Goal: Navigation & Orientation: Find specific page/section

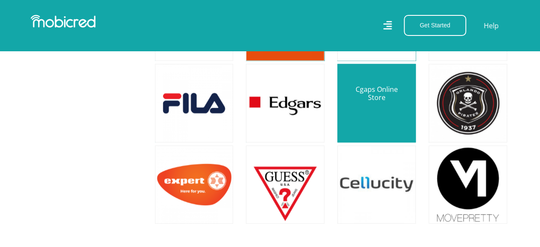
scroll to position [725, 0]
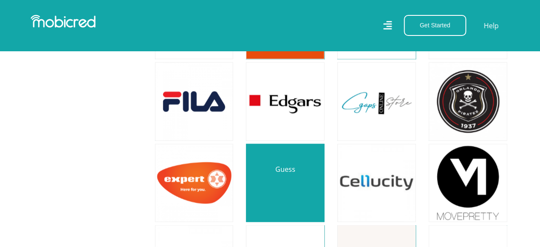
click at [279, 191] on link at bounding box center [285, 183] width 92 height 92
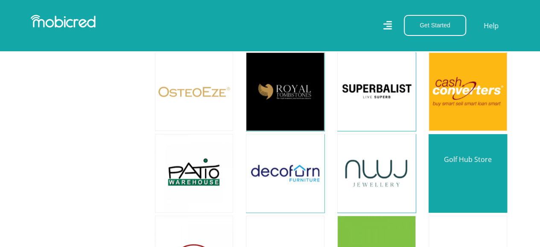
scroll to position [2517, 0]
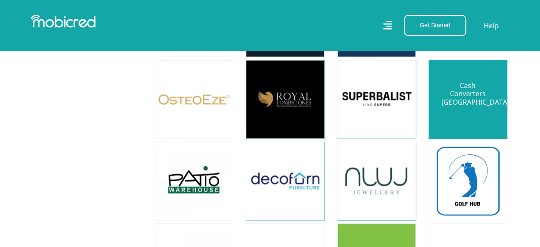
click at [479, 107] on link at bounding box center [468, 99] width 92 height 92
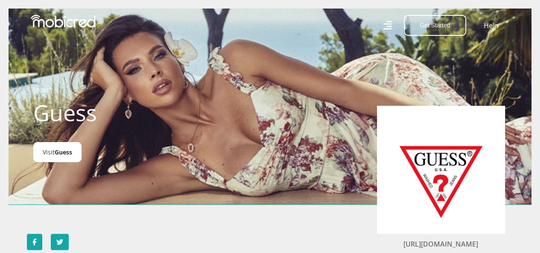
click at [73, 161] on link "Visit Guess" at bounding box center [57, 152] width 48 height 20
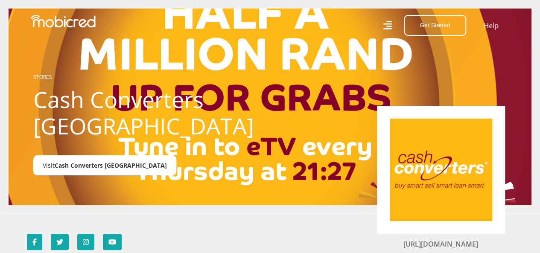
click at [115, 165] on span "Cash Converters [GEOGRAPHIC_DATA]" at bounding box center [111, 165] width 112 height 8
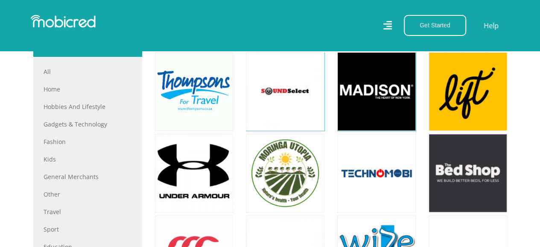
scroll to position [316, 0]
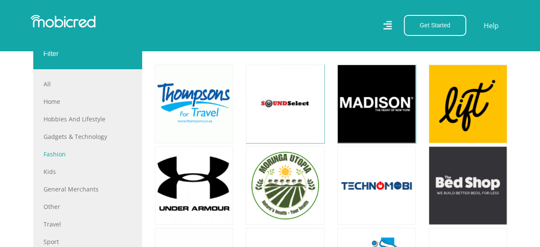
click at [55, 157] on link "Fashion" at bounding box center [88, 153] width 88 height 9
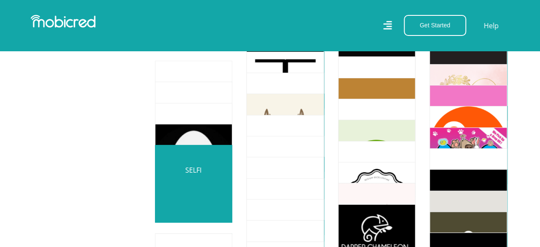
scroll to position [3285, 0]
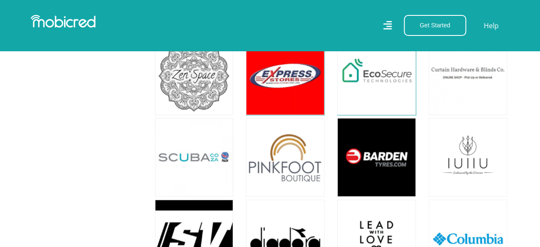
scroll to position [6777, 0]
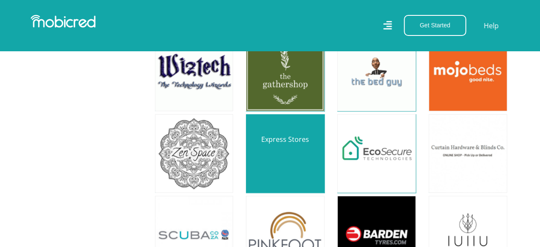
click at [260, 124] on link at bounding box center [285, 153] width 92 height 92
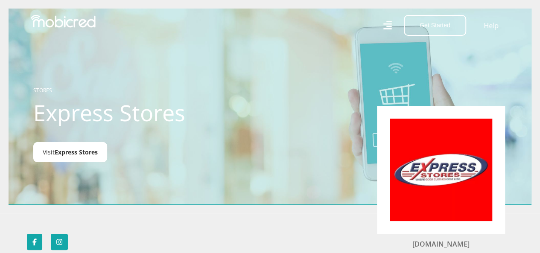
click at [90, 154] on span "Express Stores" at bounding box center [76, 152] width 43 height 8
click at [81, 155] on span "Express Stores" at bounding box center [76, 152] width 43 height 8
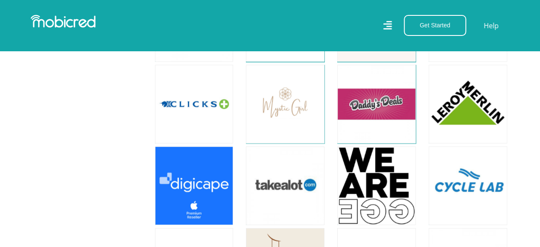
scroll to position [948, 0]
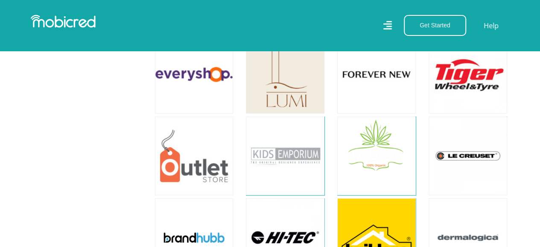
scroll to position [1109, 0]
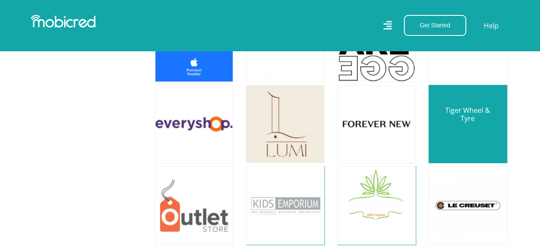
click at [480, 128] on link at bounding box center [468, 124] width 92 height 92
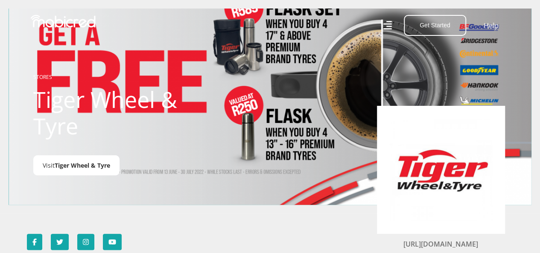
click at [57, 167] on span "Tiger Wheel & Tyre" at bounding box center [82, 165] width 55 height 8
